Goal: Information Seeking & Learning: Learn about a topic

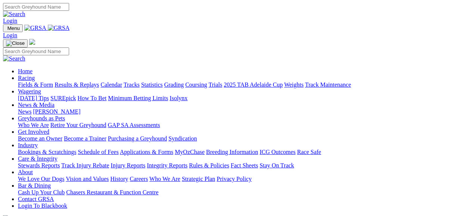
click at [39, 81] on link "Fields & Form" at bounding box center [35, 84] width 35 height 6
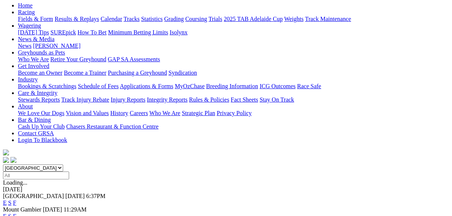
scroll to position [90, 0]
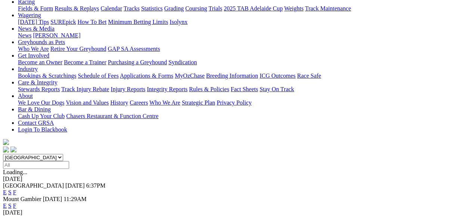
click at [16, 189] on link "F" at bounding box center [14, 192] width 3 height 6
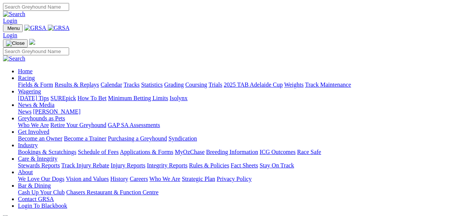
click at [35, 75] on link "Racing" at bounding box center [26, 78] width 17 height 6
click at [40, 81] on link "Fields & Form" at bounding box center [35, 84] width 35 height 6
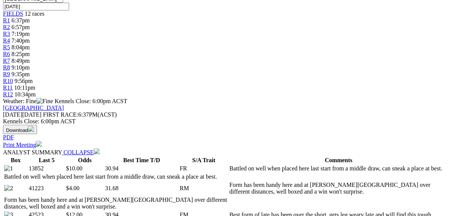
scroll to position [269, 0]
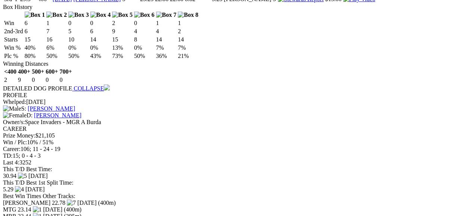
scroll to position [1653, 0]
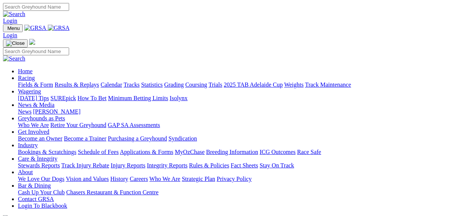
click at [31, 108] on link "News" at bounding box center [24, 111] width 13 height 6
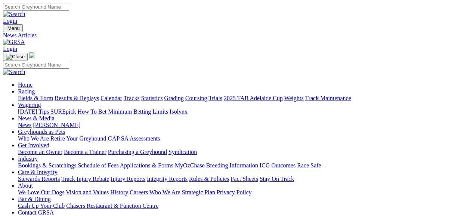
click at [31, 122] on link "News" at bounding box center [24, 125] width 13 height 6
click at [80, 122] on link "[PERSON_NAME]" at bounding box center [56, 125] width 47 height 6
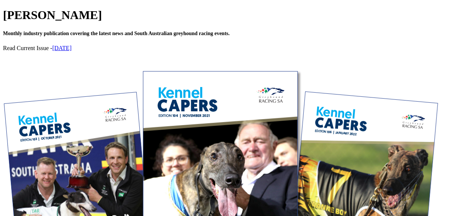
scroll to position [239, 0]
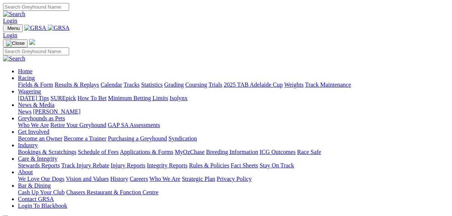
click at [37, 81] on link "Fields & Form" at bounding box center [35, 84] width 35 height 6
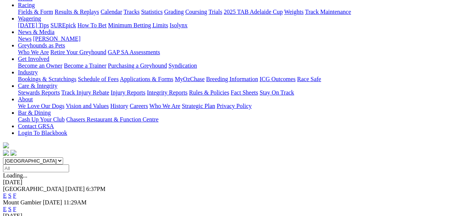
scroll to position [90, 0]
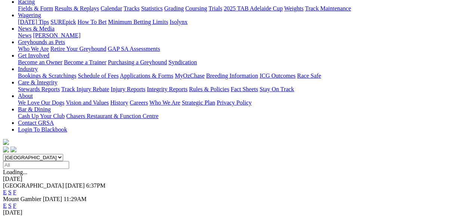
click at [7, 189] on link "E" at bounding box center [5, 192] width 4 height 6
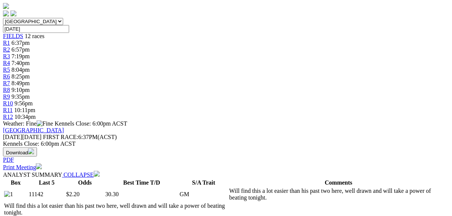
scroll to position [239, 0]
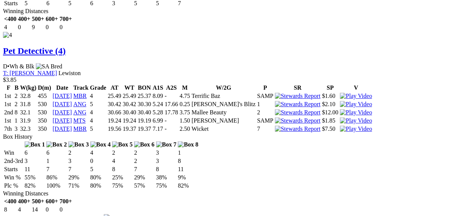
scroll to position [1524, 0]
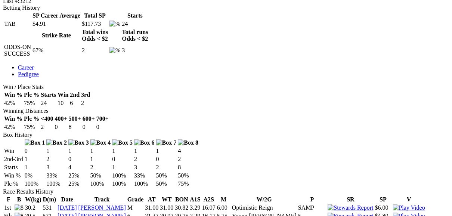
scroll to position [359, 0]
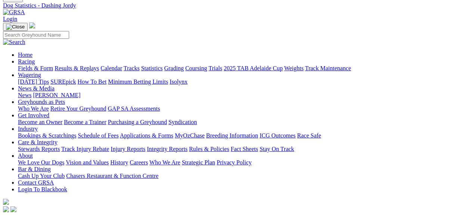
scroll to position [0, 0]
